Goal: Task Accomplishment & Management: Use online tool/utility

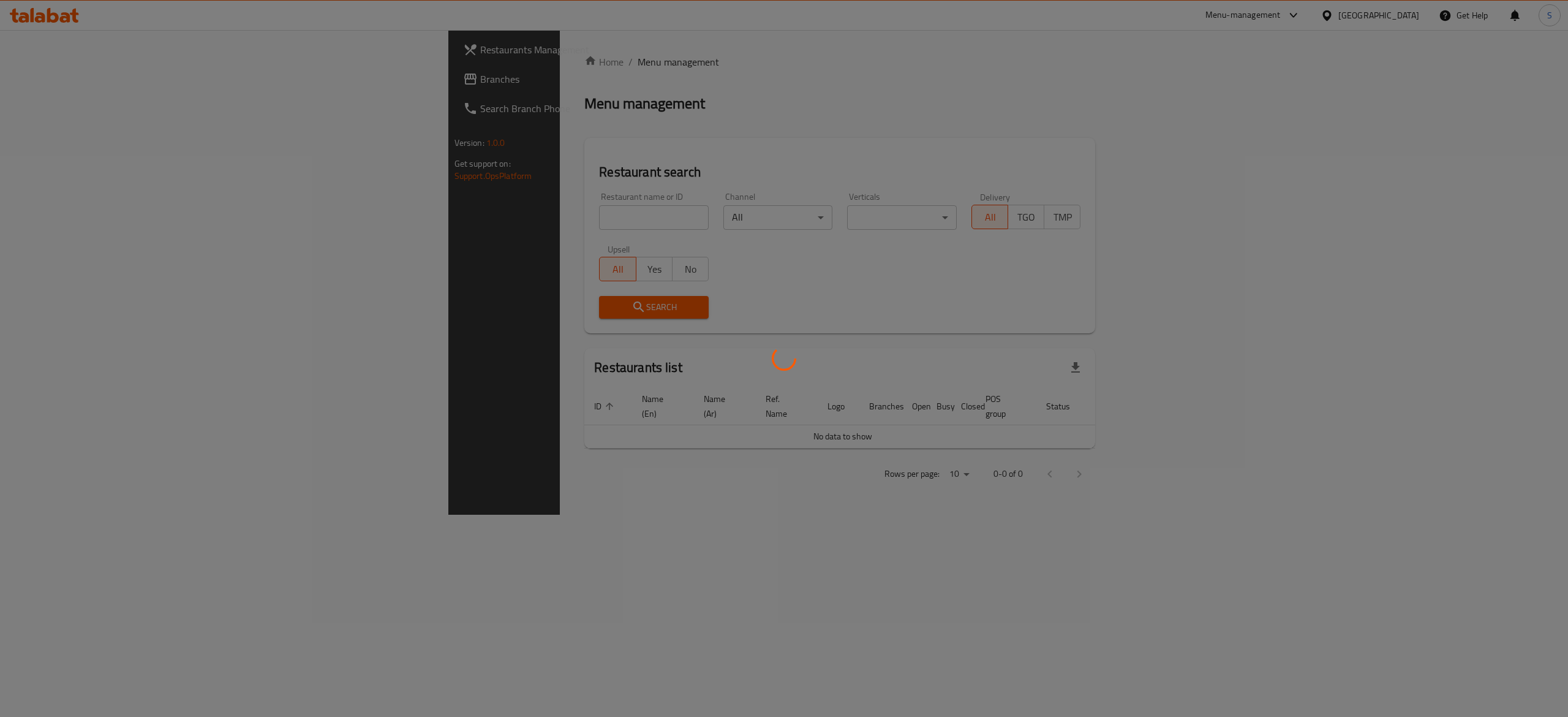
click at [703, 90] on div at bounding box center [784, 358] width 1568 height 717
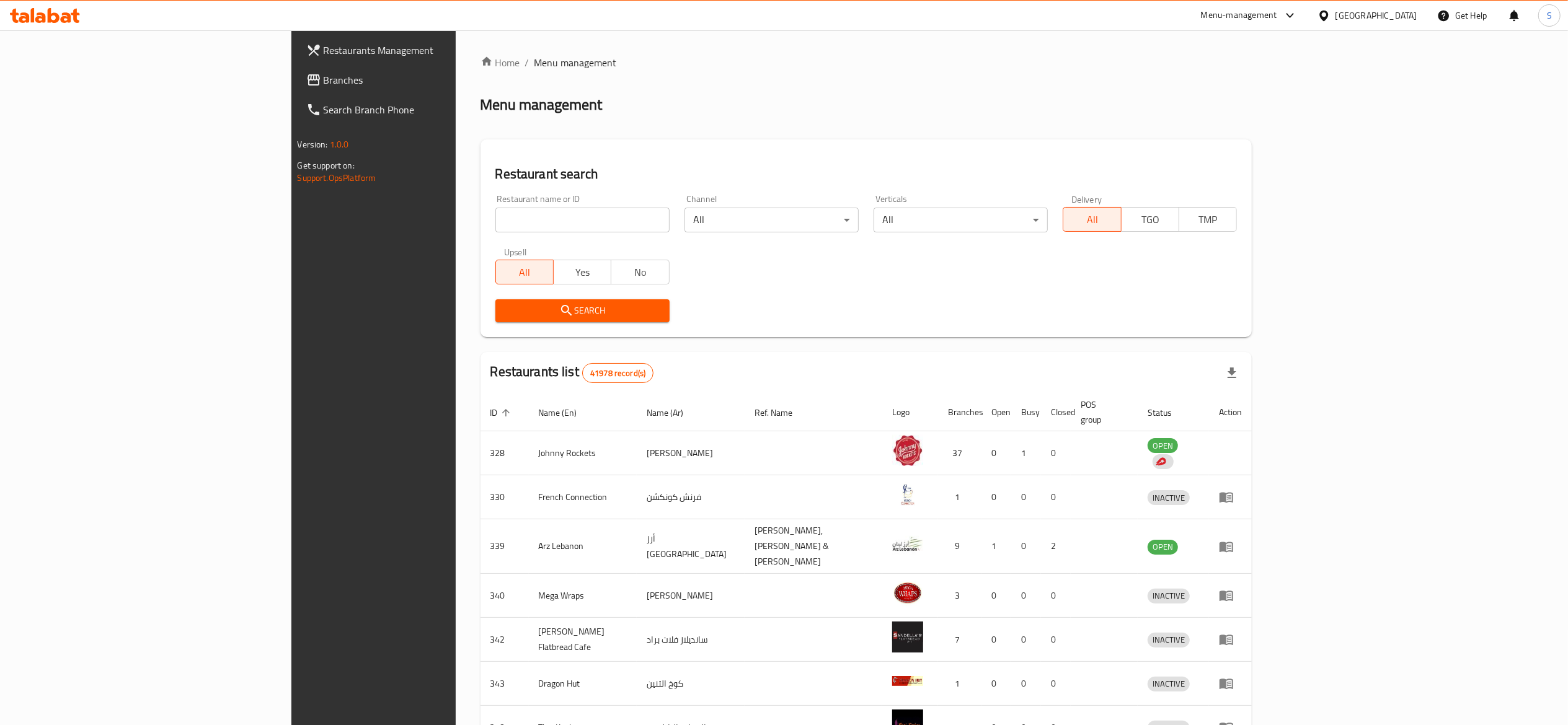
click at [853, 102] on div "Menu management" at bounding box center [866, 105] width 772 height 20
click at [554, 230] on input "search" at bounding box center [582, 220] width 174 height 25
type input "mansaf al hakourah"
click button "Search" at bounding box center [582, 311] width 174 height 23
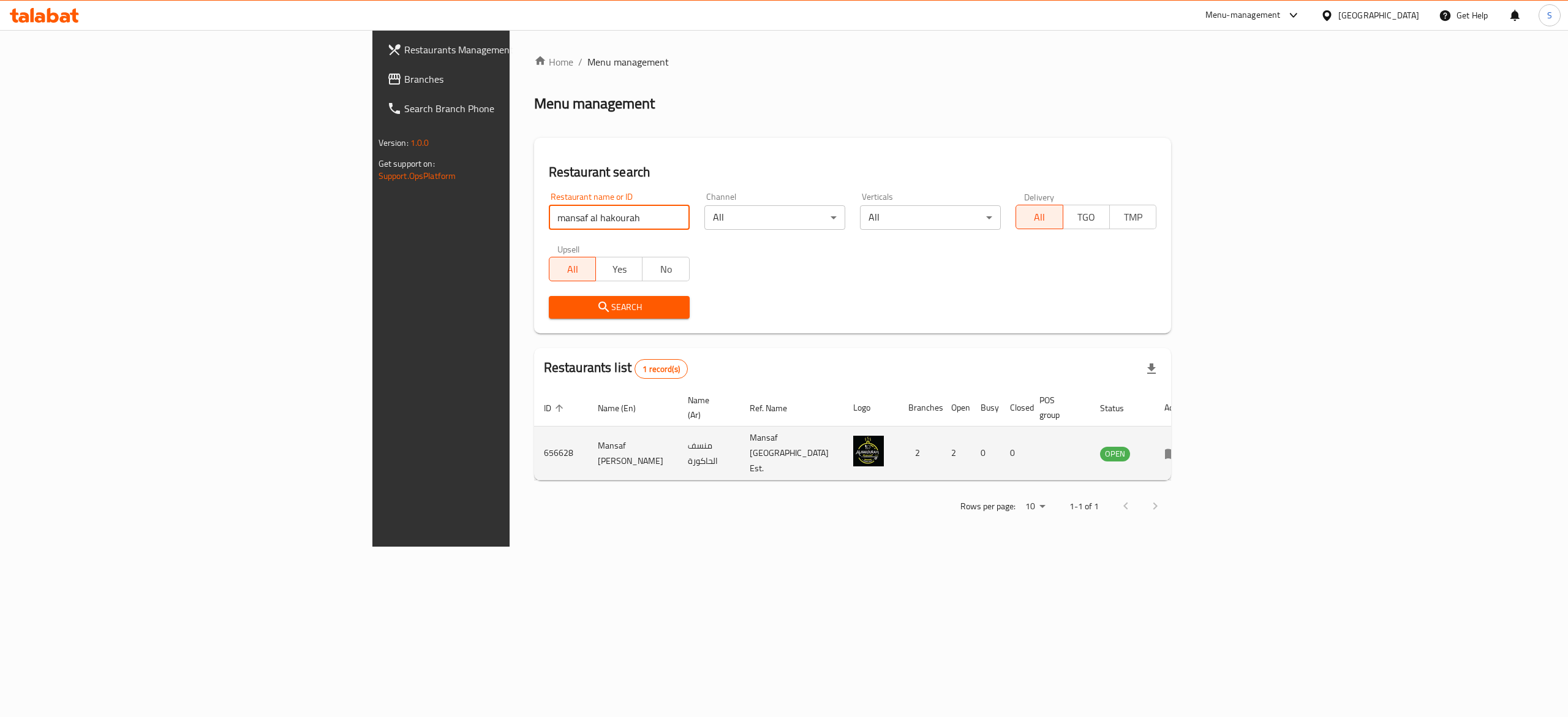
drag, startPoint x: 1473, startPoint y: 428, endPoint x: 1480, endPoint y: 429, distance: 7.1
click at [1197, 428] on td "enhanced table" at bounding box center [1176, 453] width 42 height 54
click at [1179, 446] on icon "enhanced table" at bounding box center [1172, 453] width 15 height 15
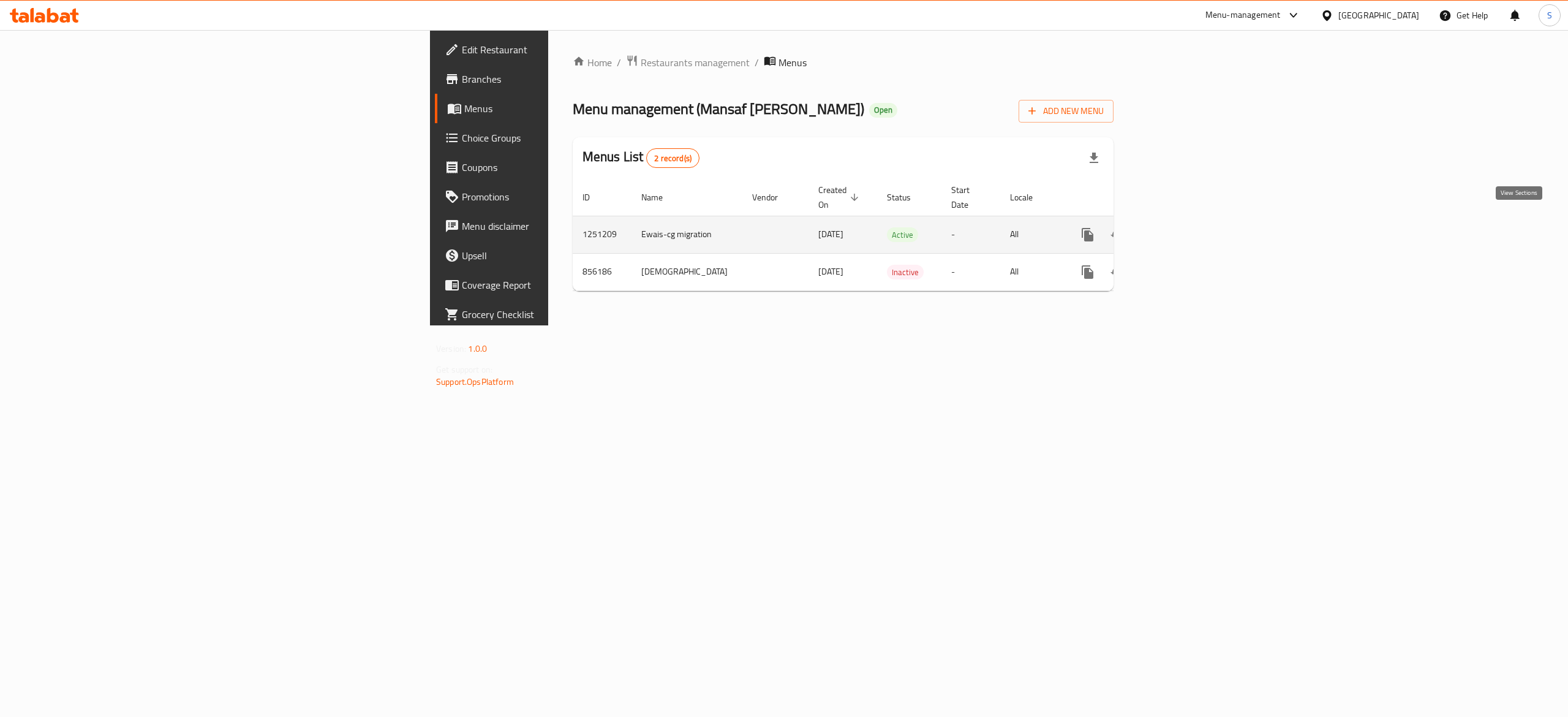
click at [1191, 230] on link "enhanced table" at bounding box center [1176, 235] width 29 height 29
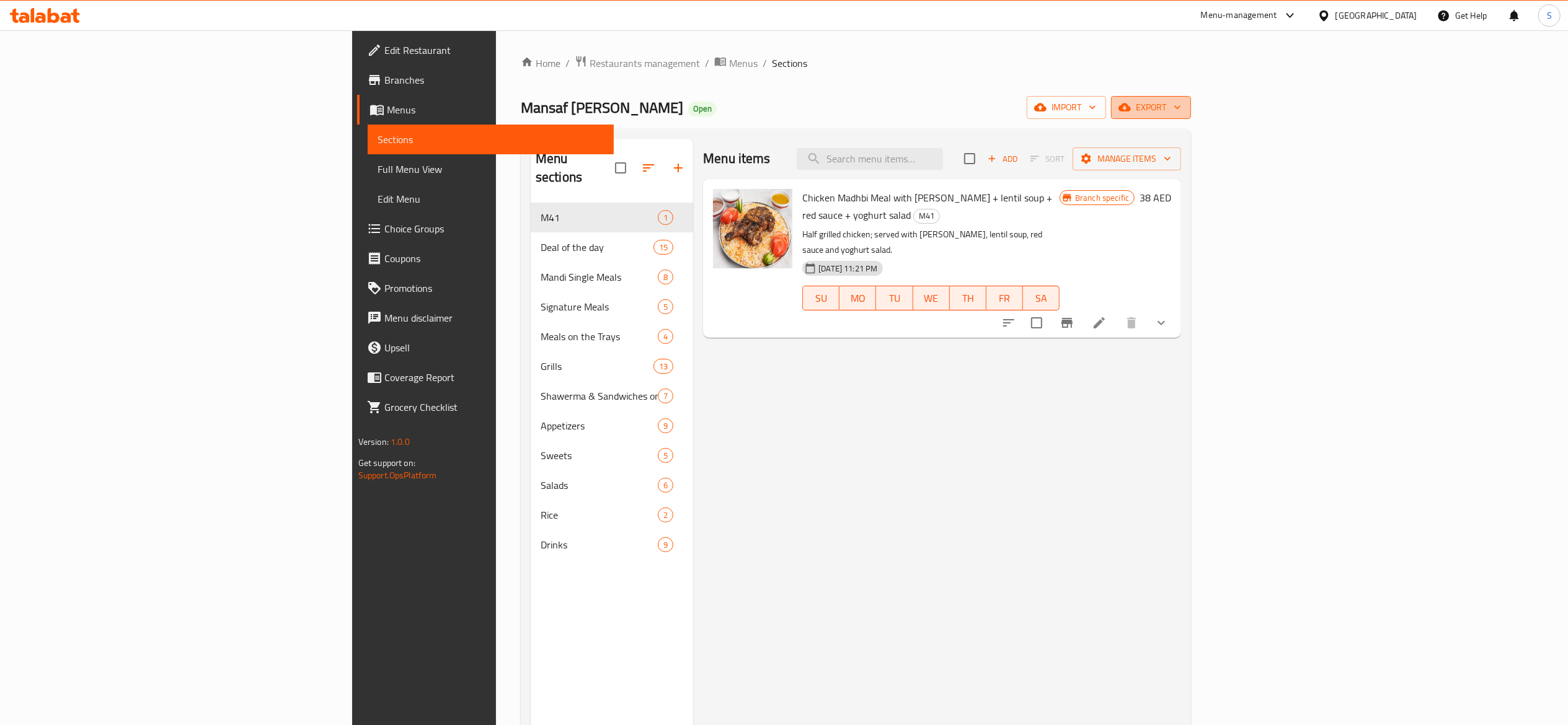
click at [1181, 107] on span "export" at bounding box center [1150, 107] width 60 height 16
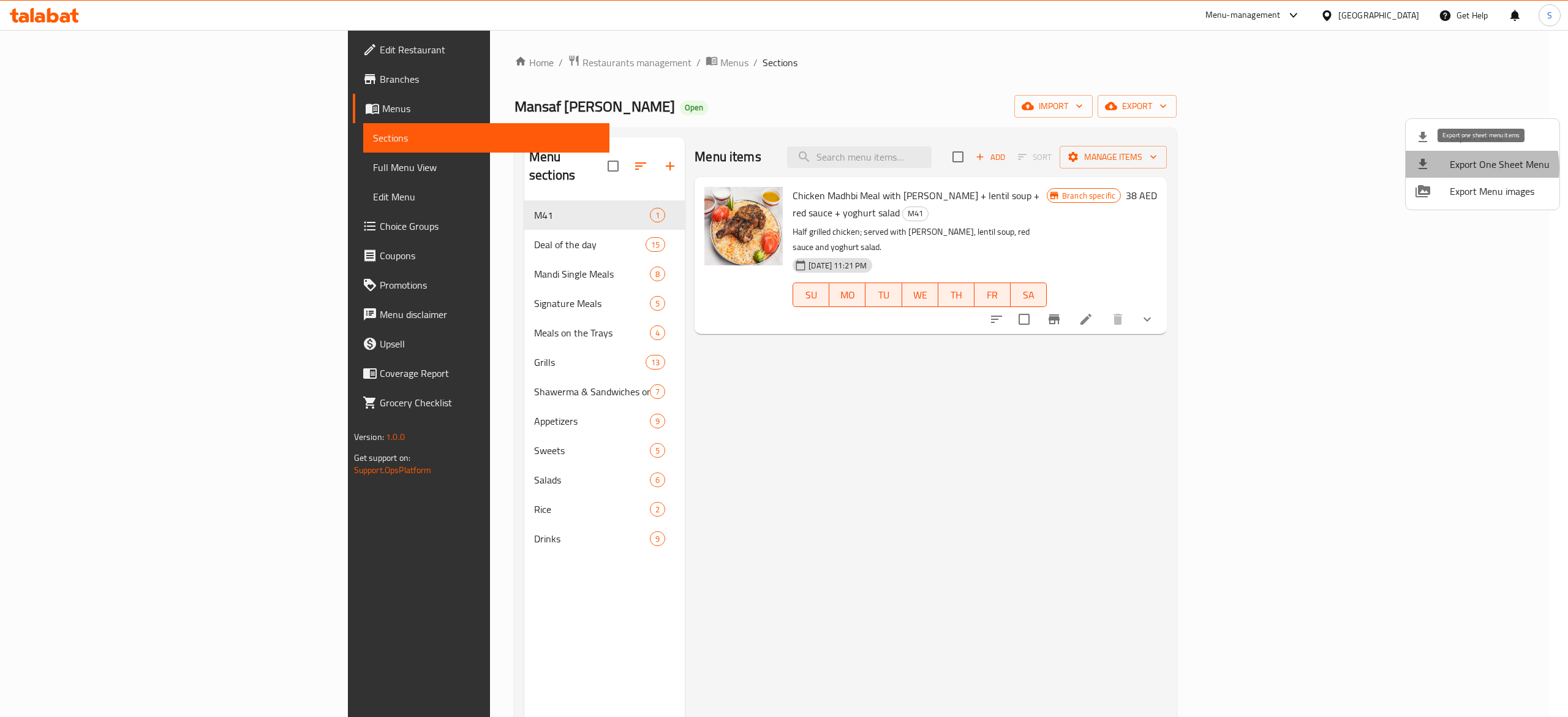
click at [1468, 168] on span "Export One Sheet Menu" at bounding box center [1500, 164] width 100 height 15
click at [1535, 136] on span "Export Menu" at bounding box center [1500, 137] width 100 height 15
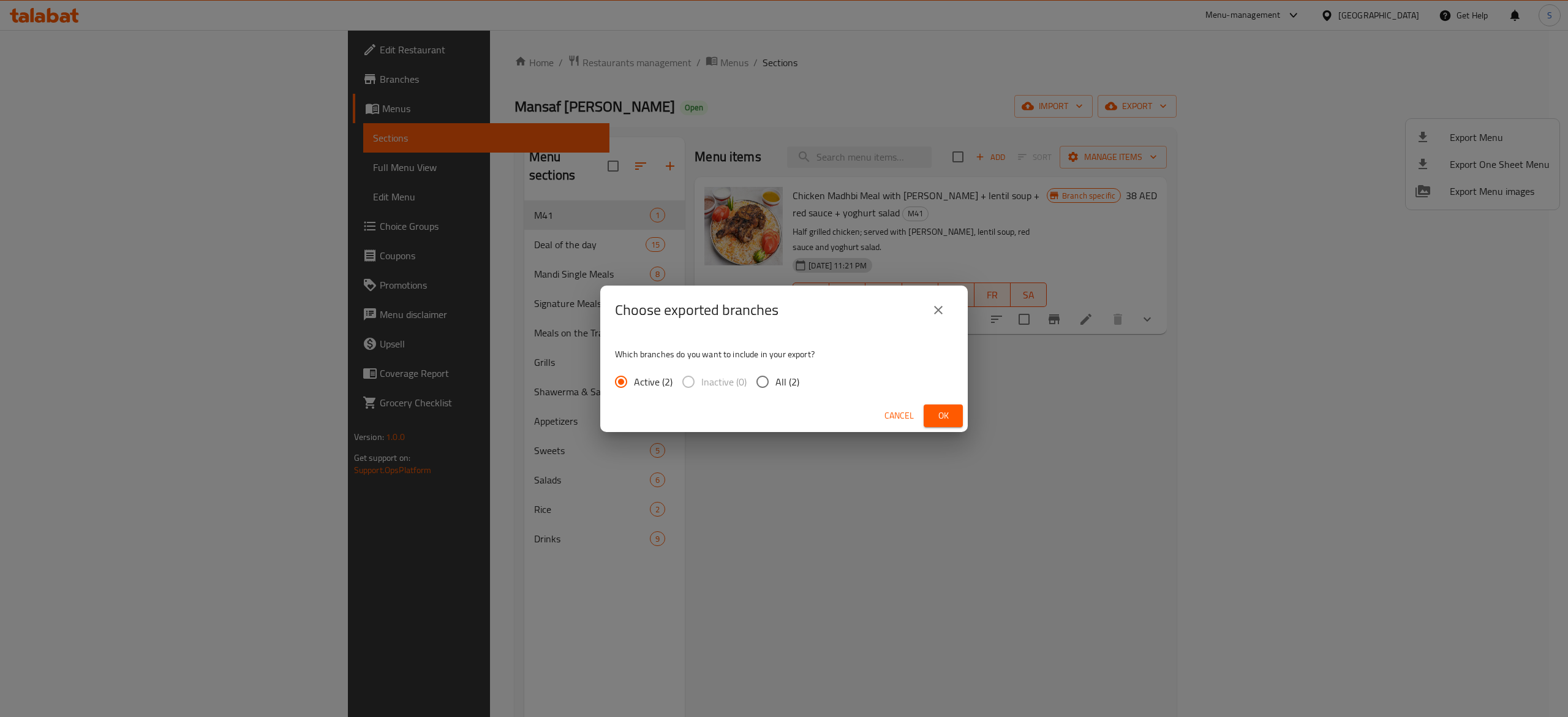
click at [942, 418] on span "Ok" at bounding box center [943, 415] width 20 height 15
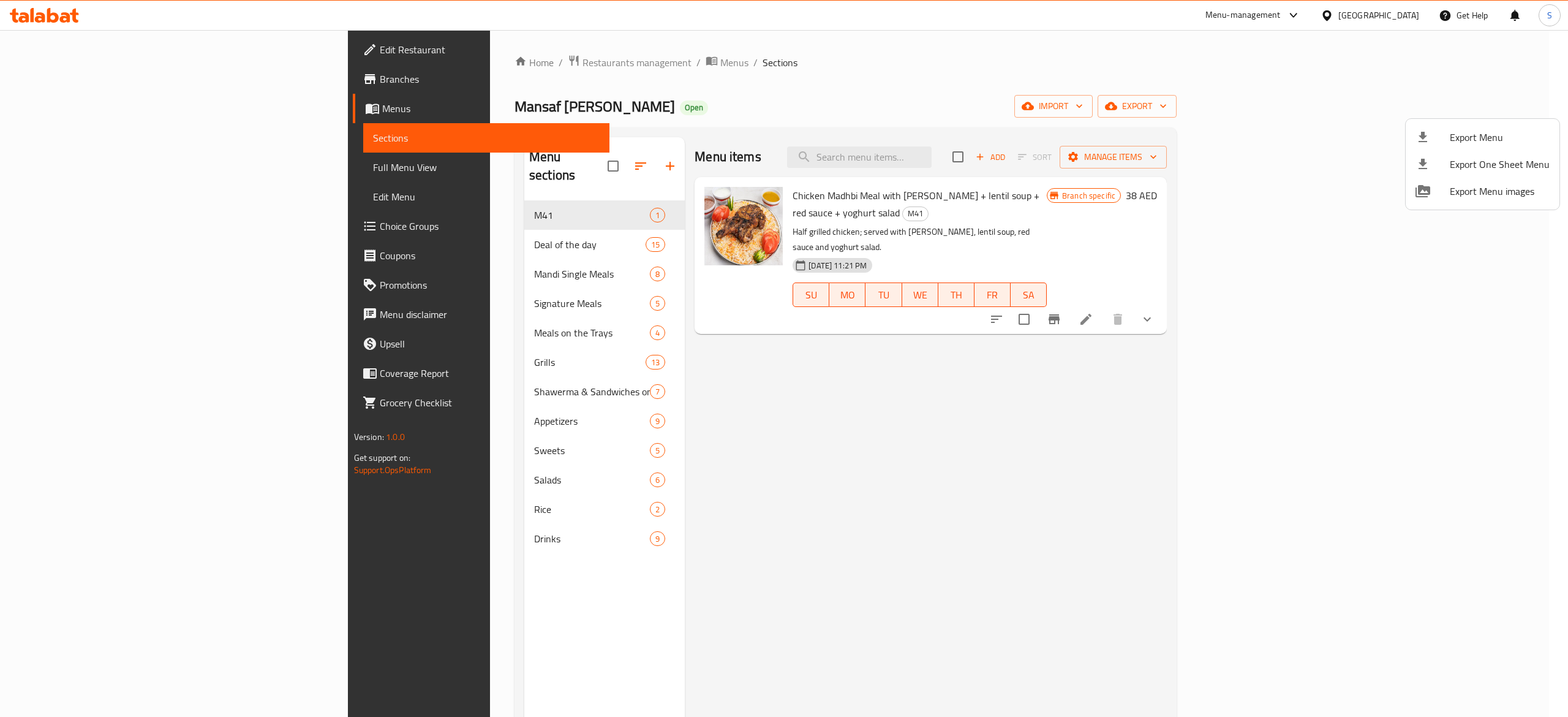
click at [439, 61] on div at bounding box center [784, 358] width 1568 height 717
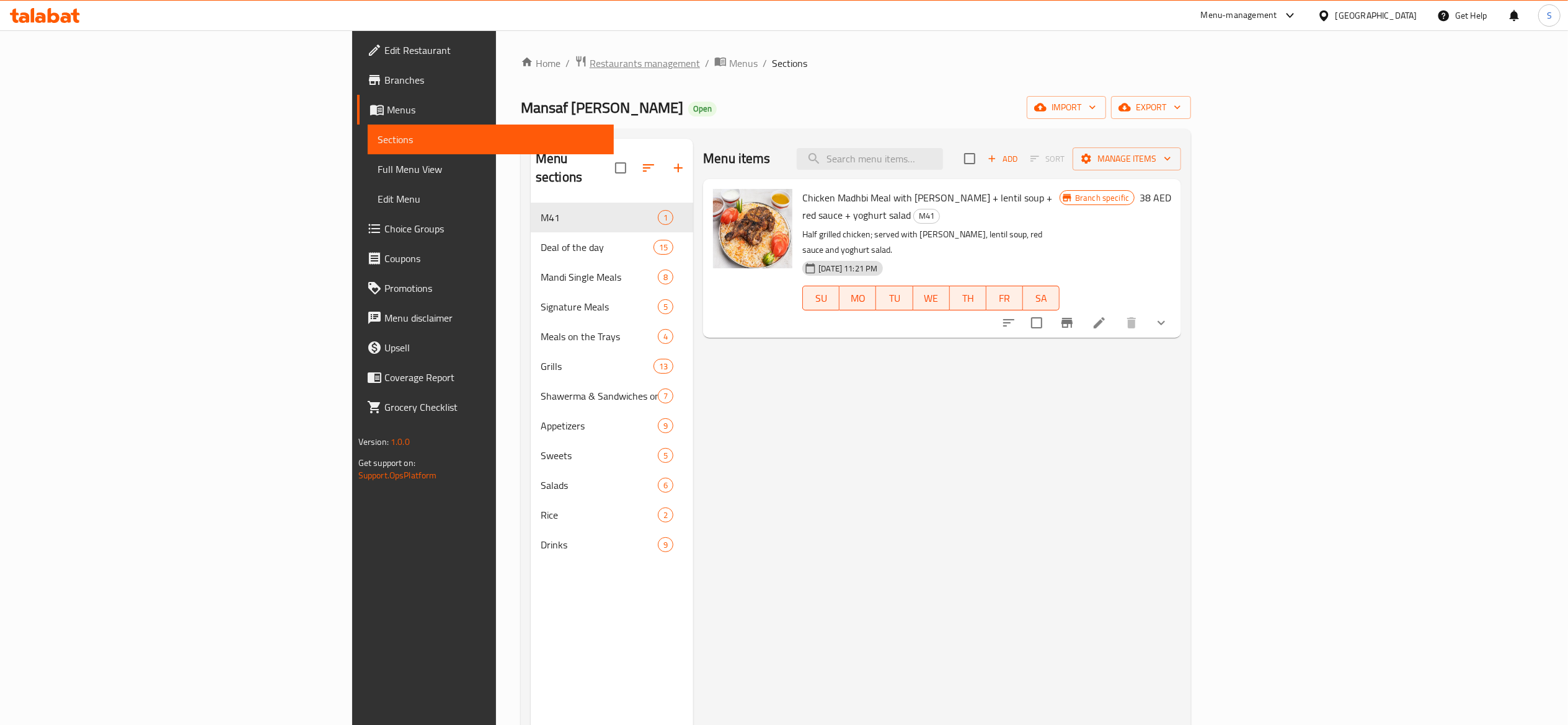
click at [590, 67] on span "Restaurants management" at bounding box center [645, 63] width 111 height 15
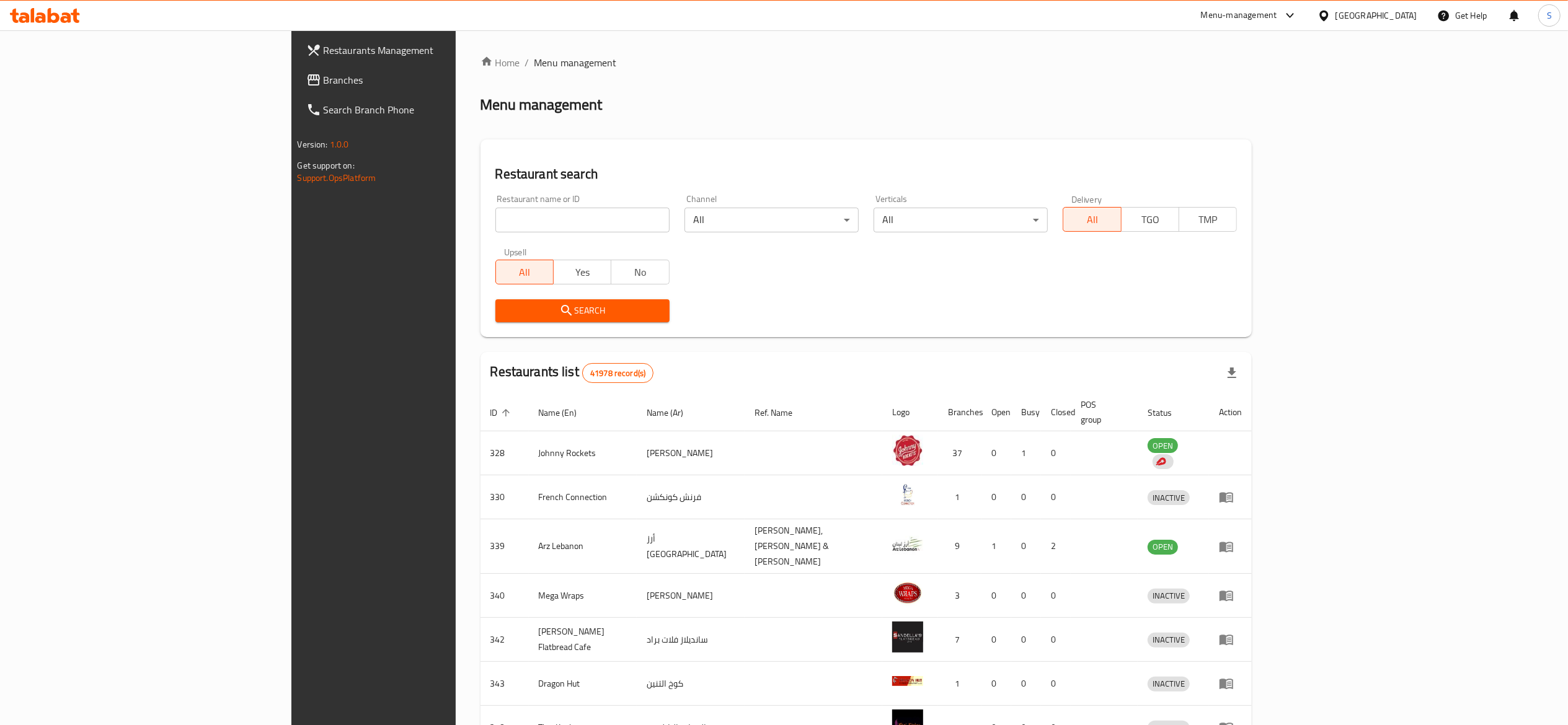
click at [520, 217] on input "search" at bounding box center [582, 220] width 174 height 25
type input "mandi al zaharat"
click button "Search" at bounding box center [582, 311] width 174 height 23
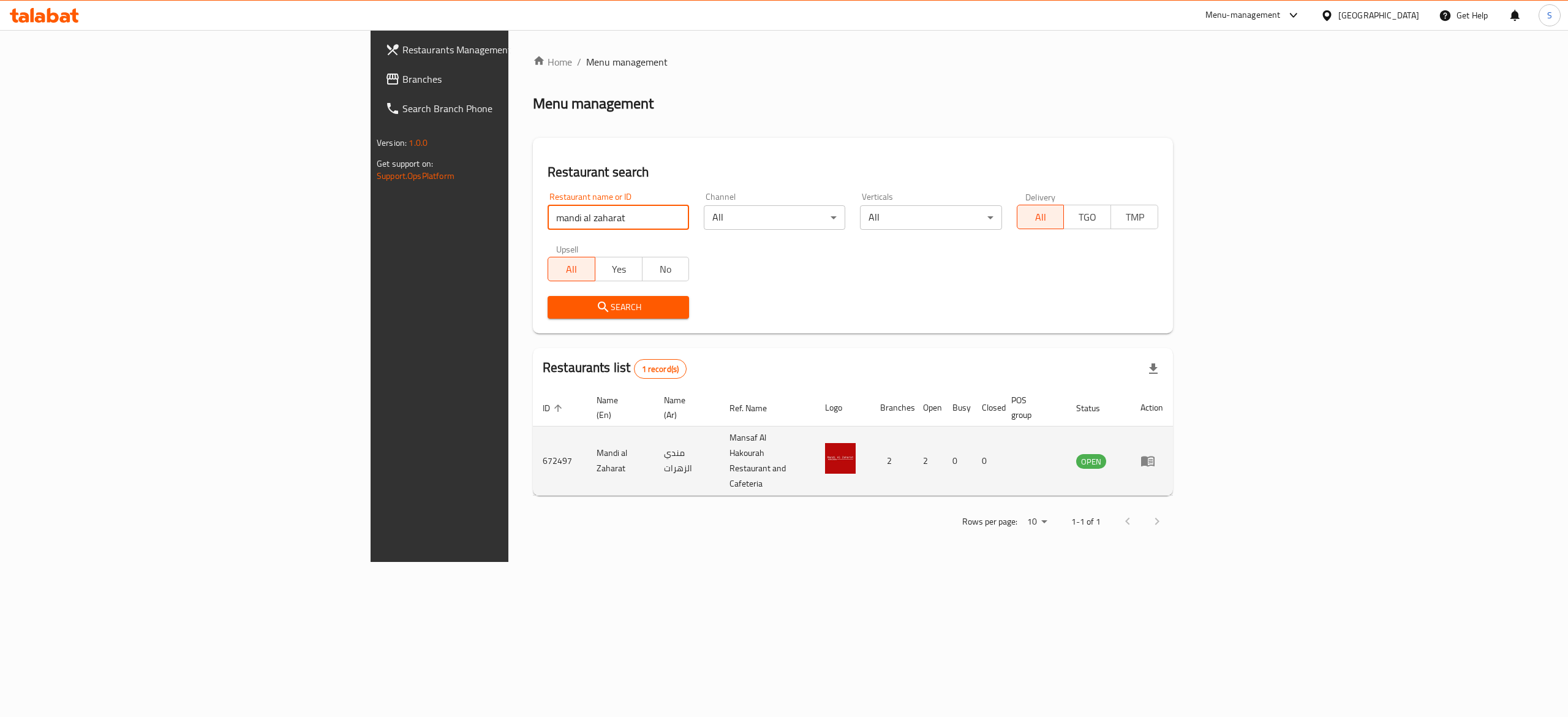
click at [1155, 453] on icon "enhanced table" at bounding box center [1148, 461] width 15 height 15
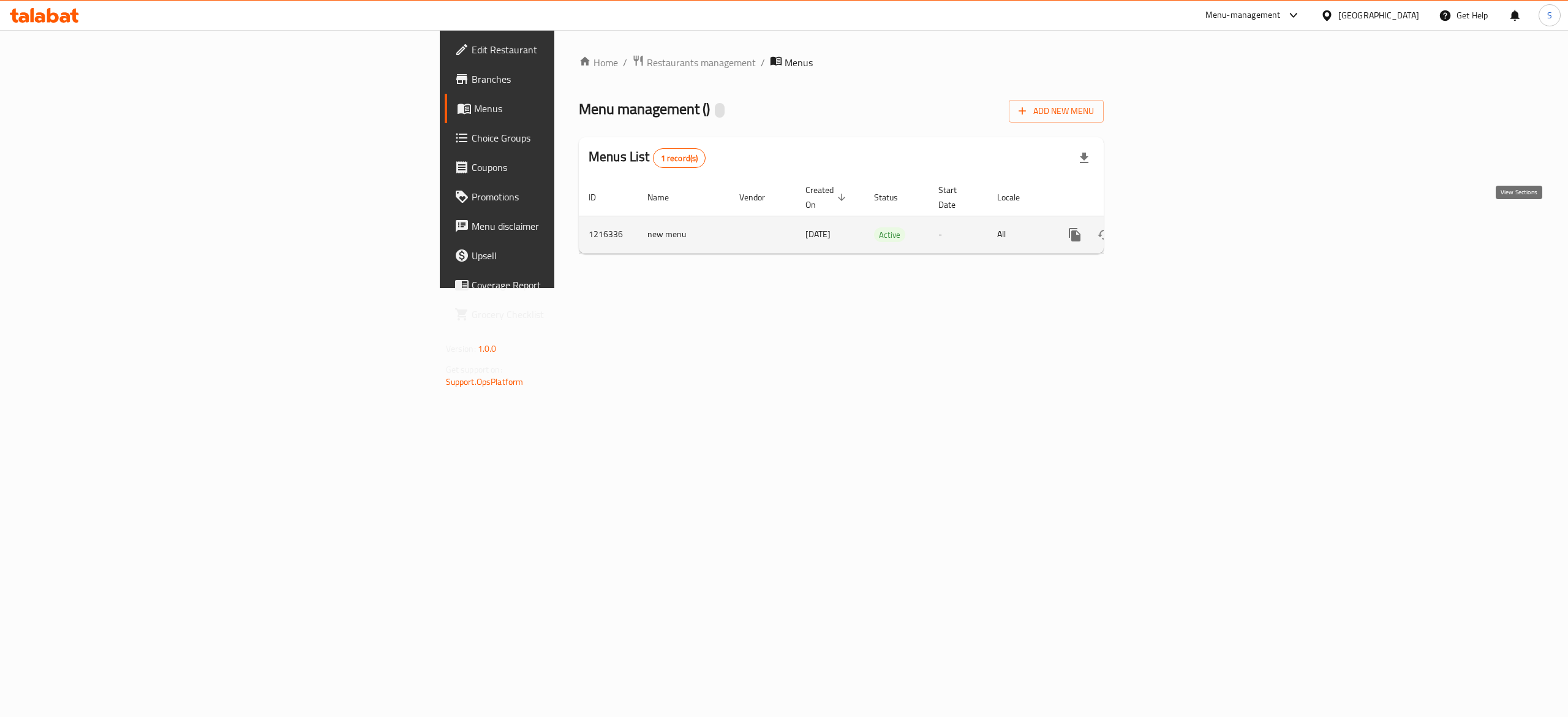
click at [1171, 229] on icon "enhanced table" at bounding box center [1163, 235] width 15 height 15
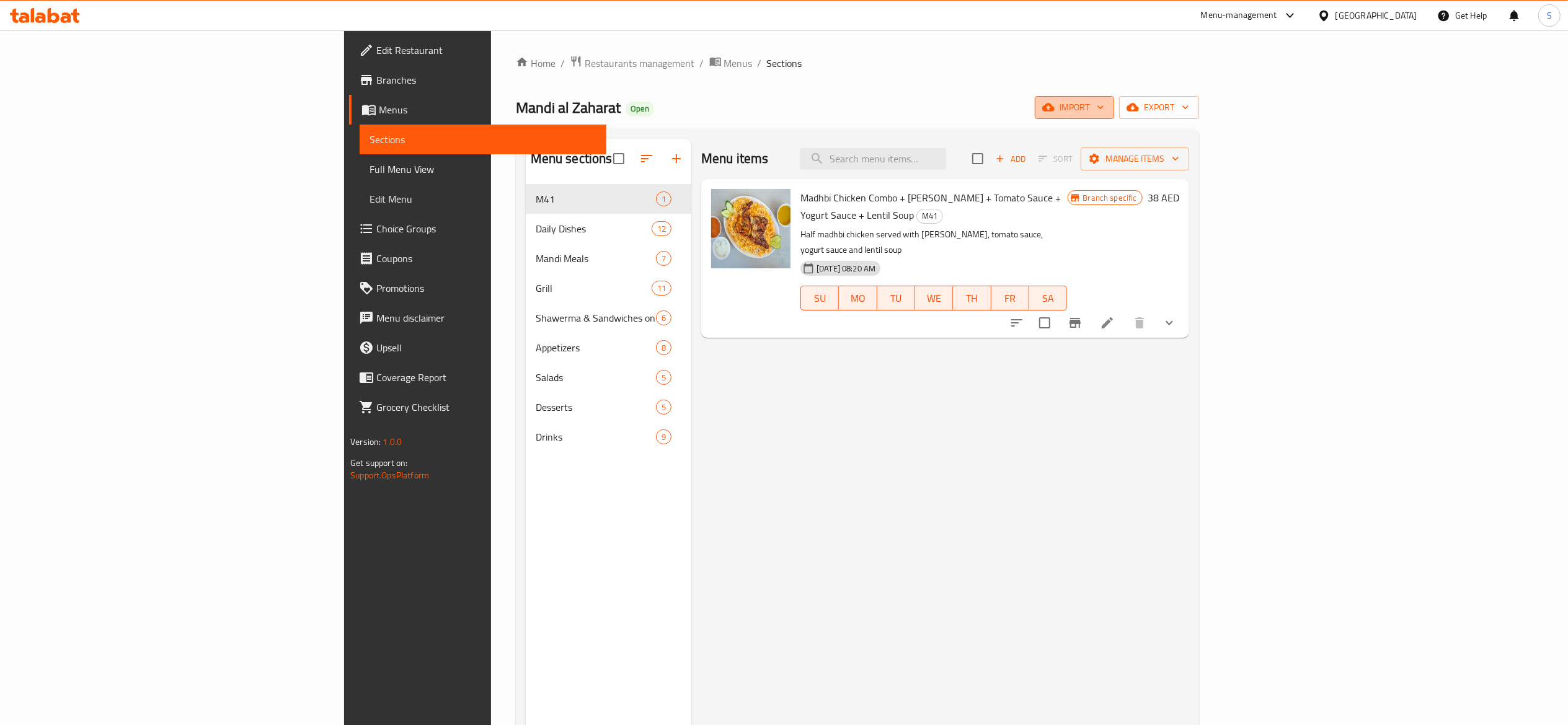
click at [1104, 102] on span "import" at bounding box center [1075, 107] width 60 height 16
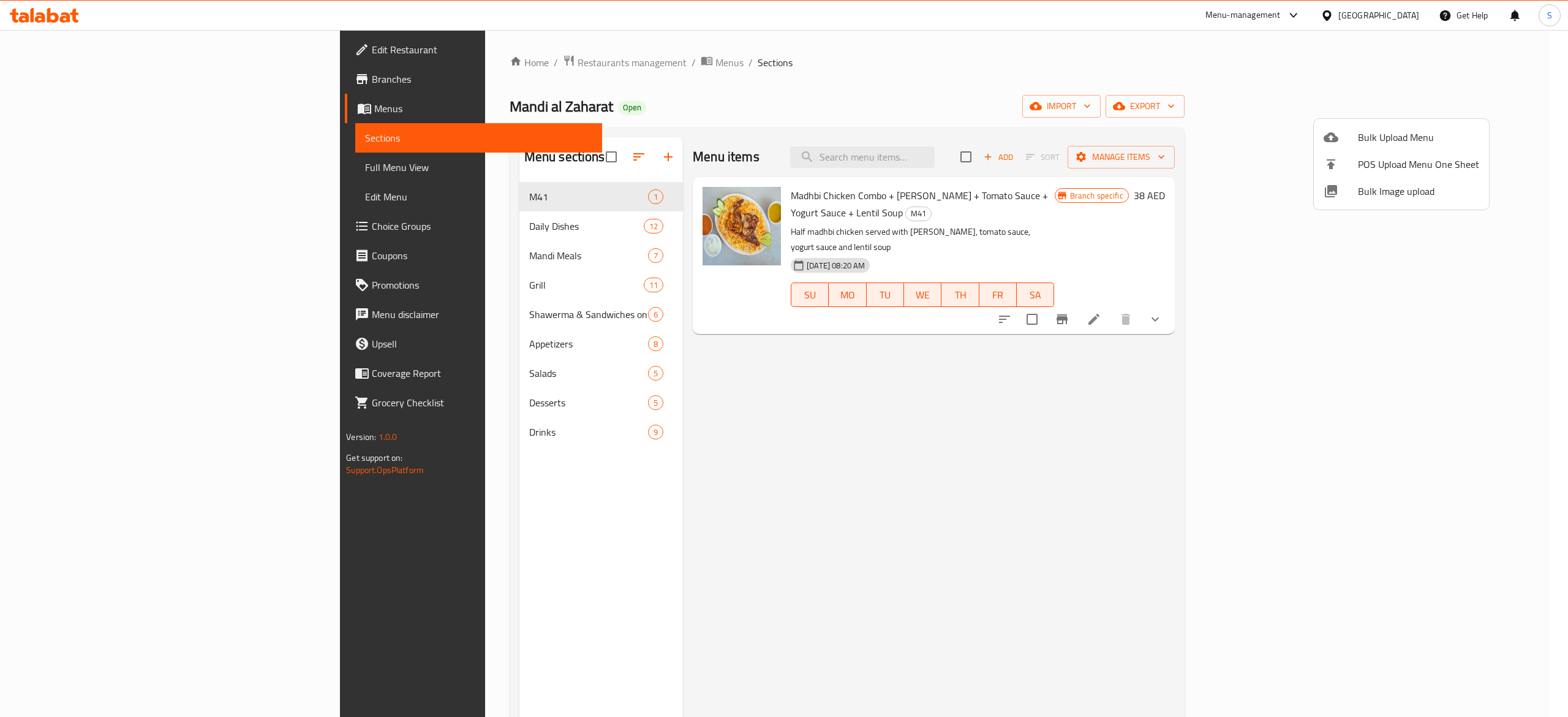
click at [1463, 102] on div at bounding box center [784, 358] width 1568 height 717
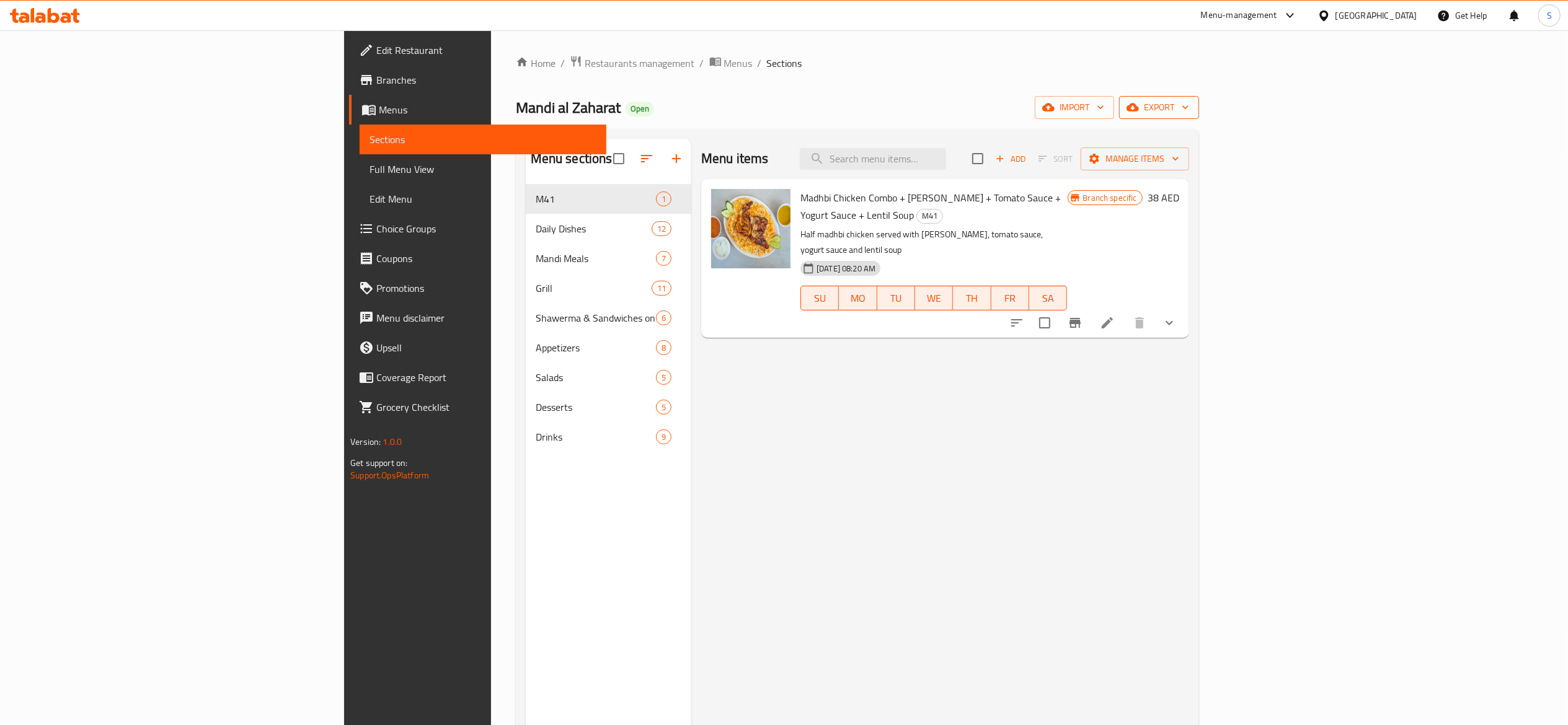
click at [1189, 109] on span "export" at bounding box center [1158, 107] width 60 height 16
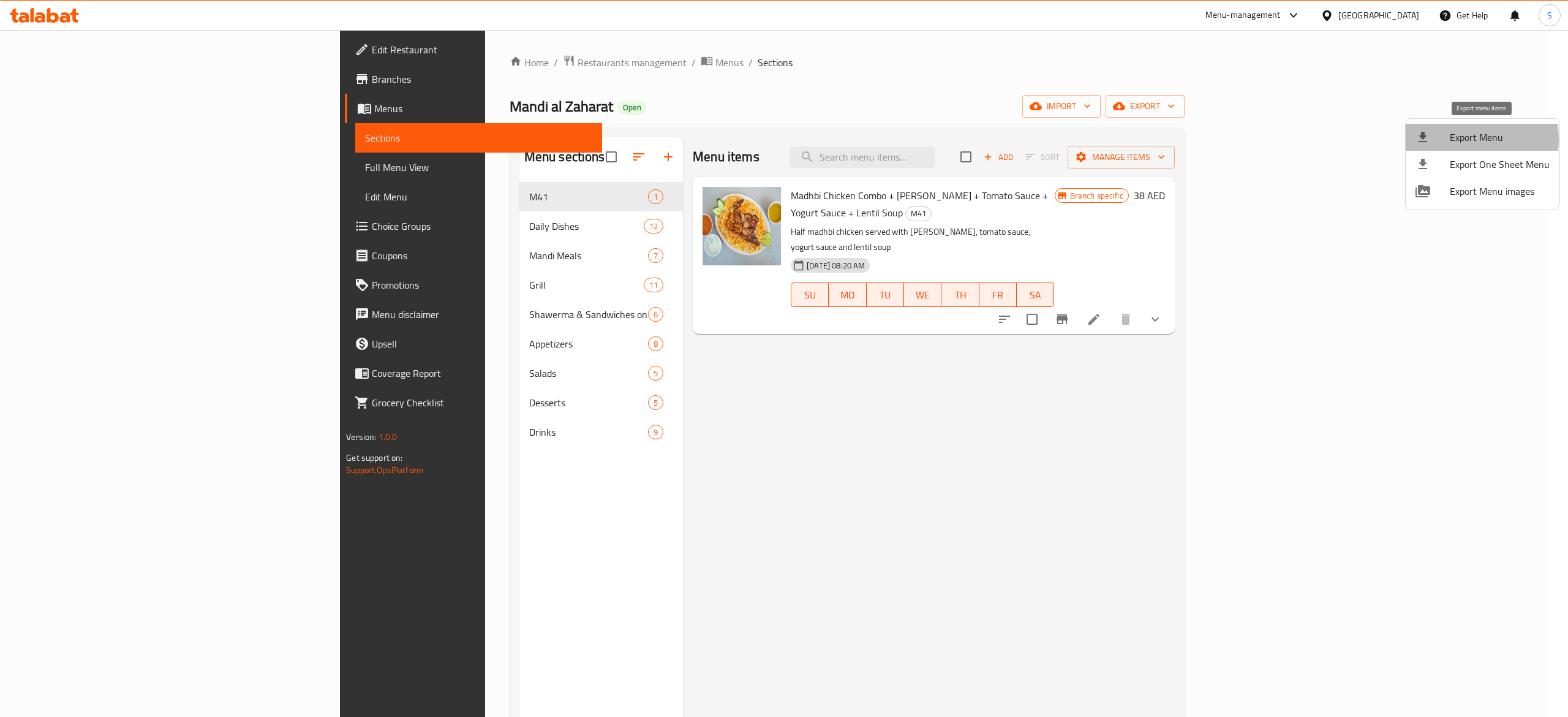
click at [1462, 139] on span "Export Menu" at bounding box center [1500, 137] width 100 height 15
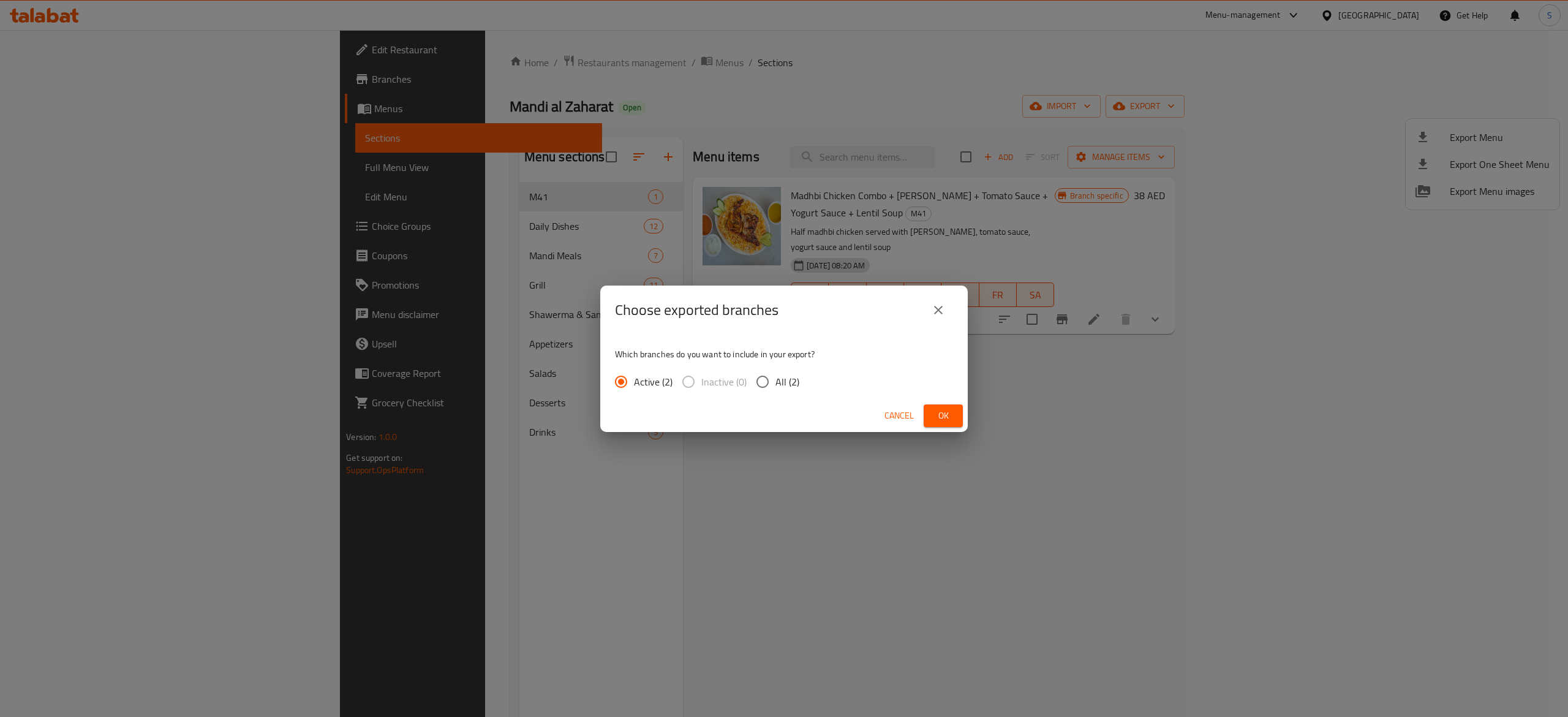
click at [951, 421] on span "Ok" at bounding box center [943, 415] width 20 height 15
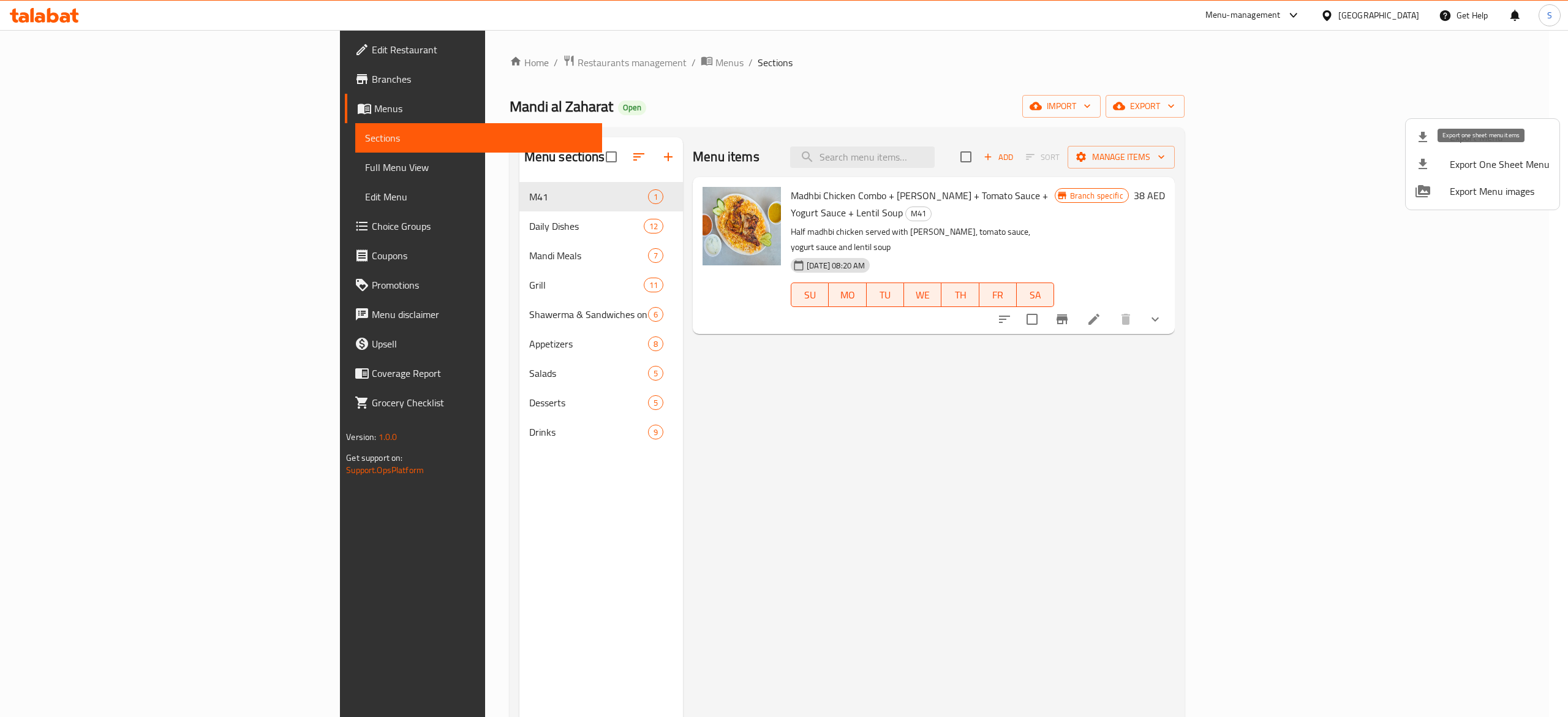
click at [1444, 159] on div at bounding box center [1433, 164] width 34 height 15
